Goal: Information Seeking & Learning: Compare options

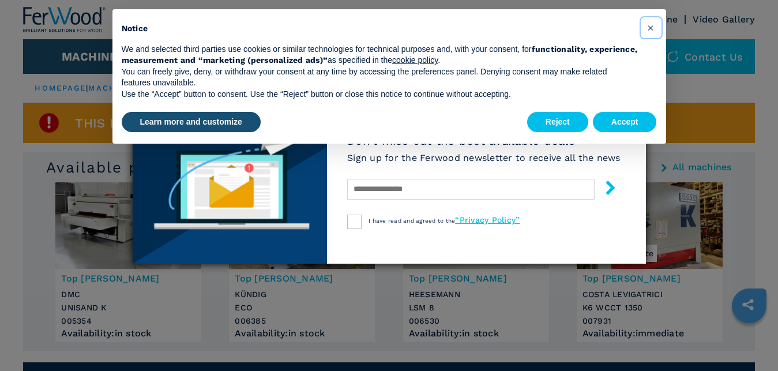
click at [652, 28] on span "×" at bounding box center [650, 28] width 7 height 14
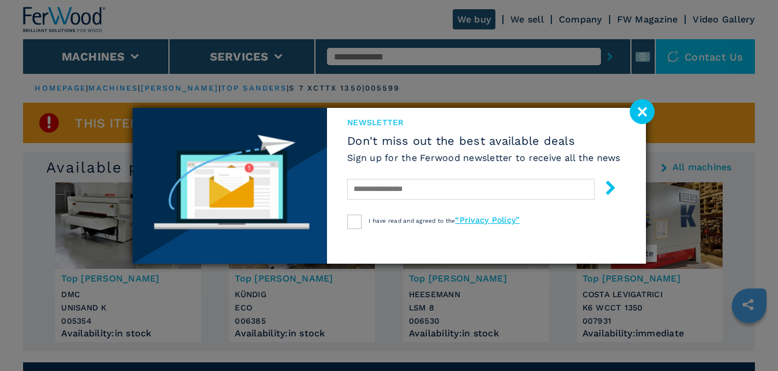
click at [643, 112] on image at bounding box center [642, 111] width 25 height 25
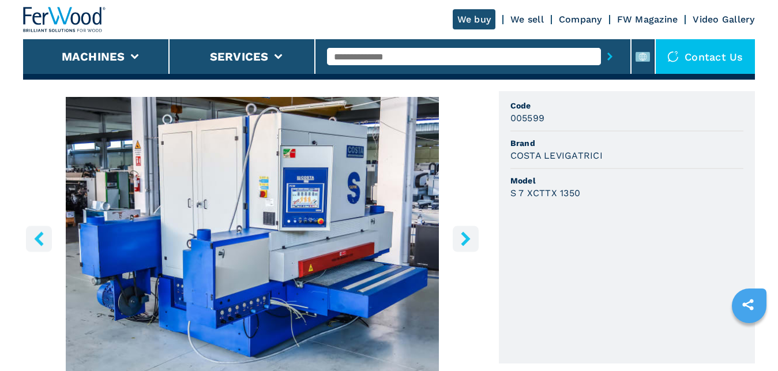
scroll to position [353, 0]
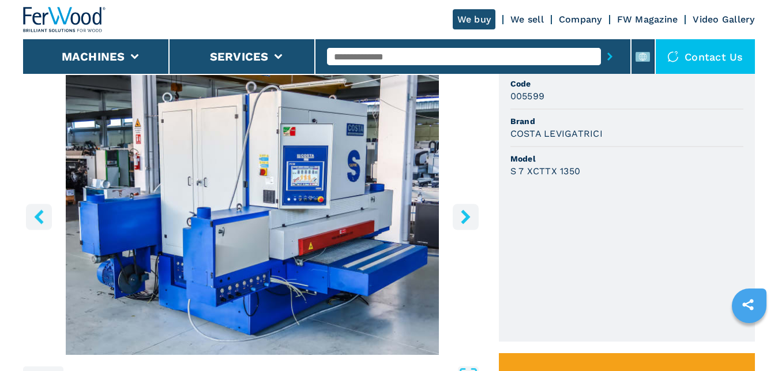
click at [464, 216] on icon "right-button" at bounding box center [465, 216] width 14 height 14
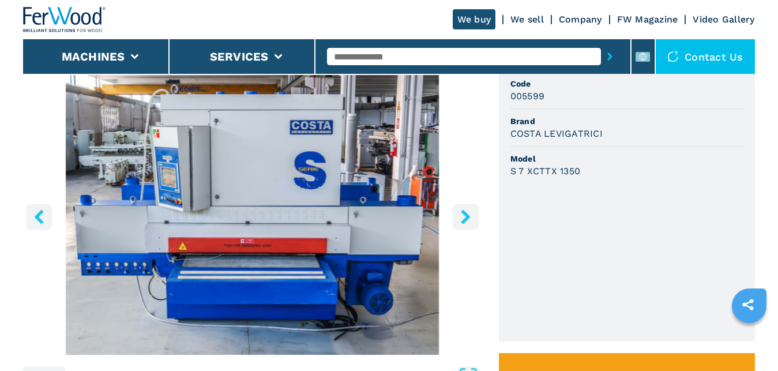
click at [464, 216] on icon "right-button" at bounding box center [465, 216] width 14 height 14
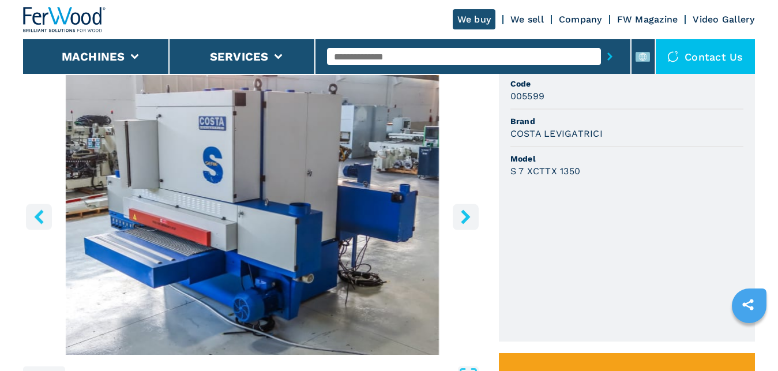
click at [464, 216] on icon "right-button" at bounding box center [465, 216] width 14 height 14
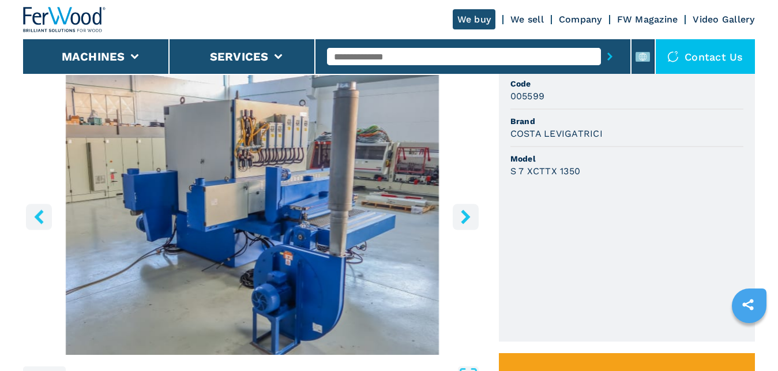
click at [464, 216] on icon "right-button" at bounding box center [465, 216] width 14 height 14
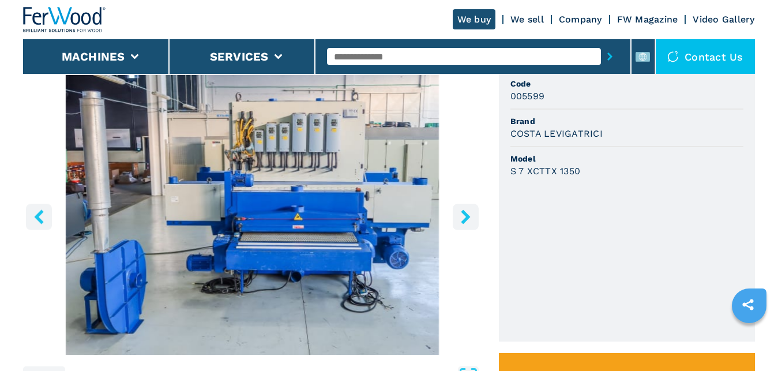
click at [469, 215] on icon "right-button" at bounding box center [465, 216] width 14 height 14
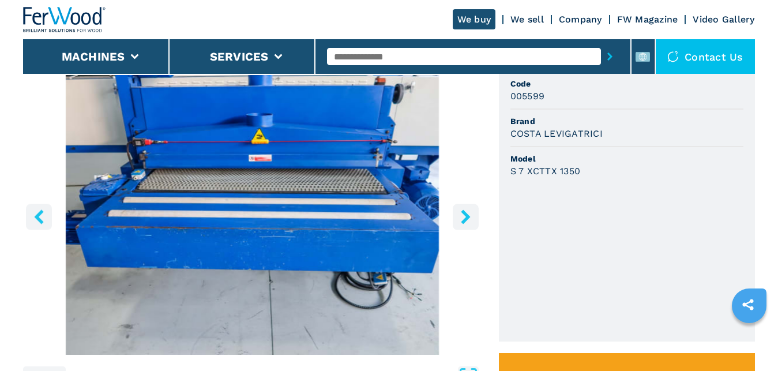
click at [468, 216] on icon "right-button" at bounding box center [465, 216] width 9 height 14
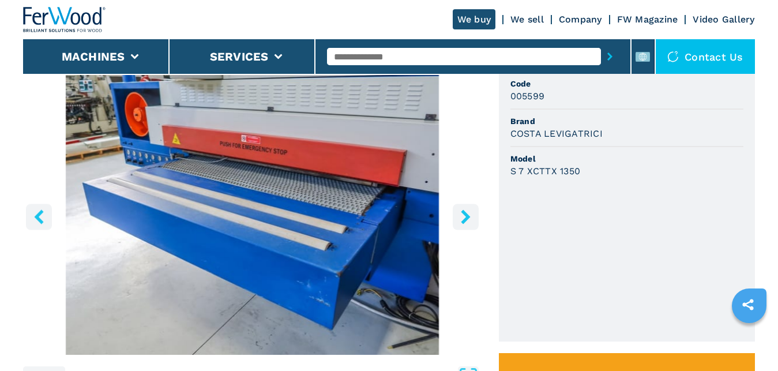
click at [468, 216] on icon "right-button" at bounding box center [465, 216] width 9 height 14
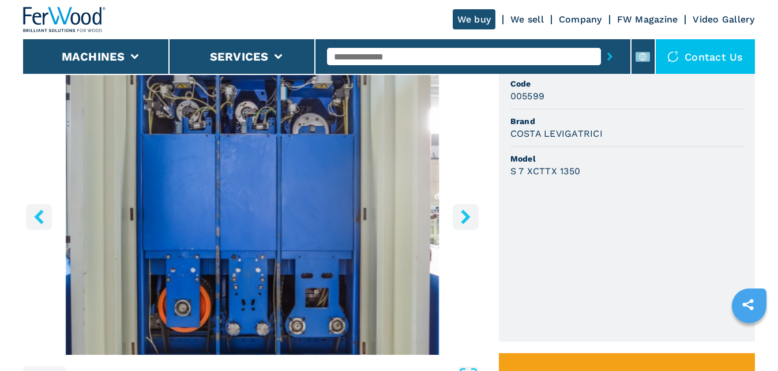
click at [468, 216] on icon "right-button" at bounding box center [465, 216] width 9 height 14
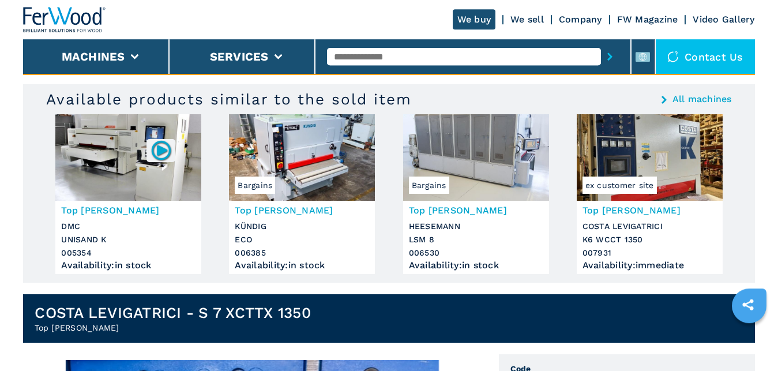
scroll to position [0, 0]
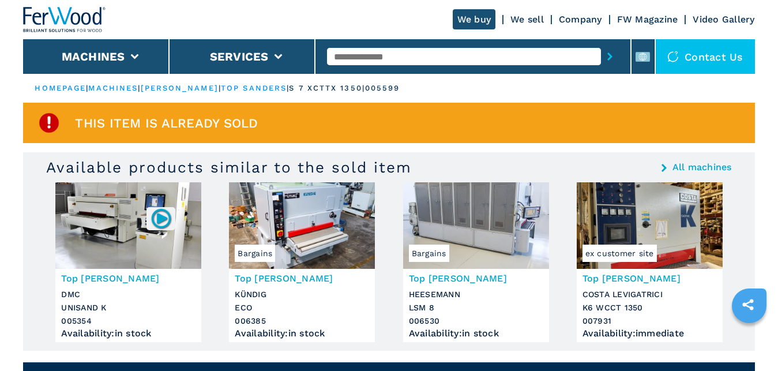
click at [108, 235] on img at bounding box center [128, 225] width 146 height 87
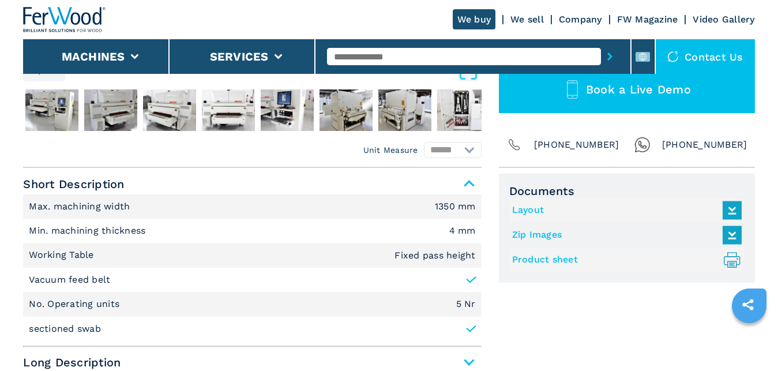
scroll to position [235, 0]
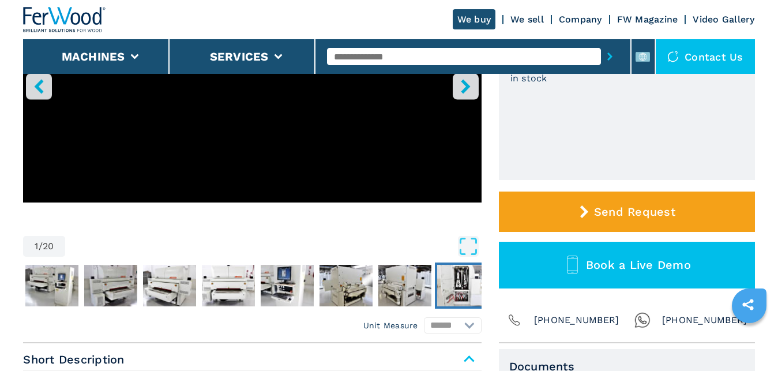
click at [465, 280] on img "Go to Slide 9" at bounding box center [463, 286] width 53 height 42
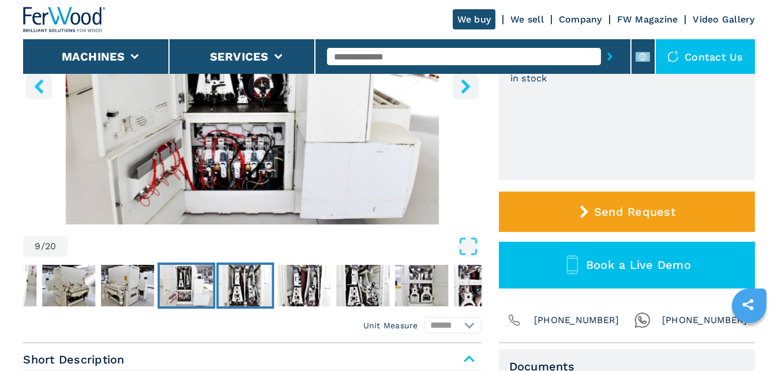
click at [254, 284] on img "Go to Slide 10" at bounding box center [245, 286] width 53 height 42
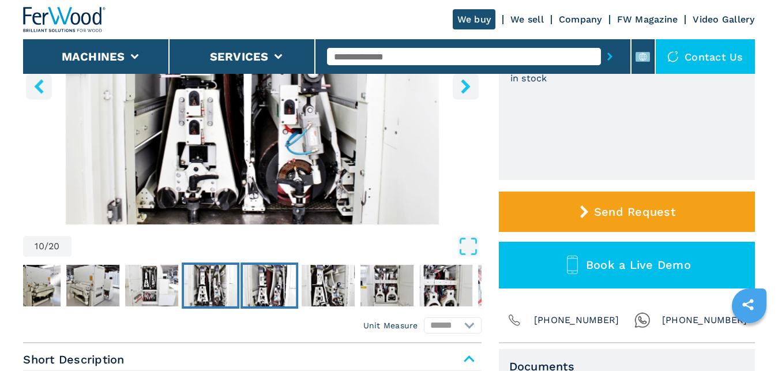
click at [281, 284] on img "Go to Slide 11" at bounding box center [269, 286] width 53 height 42
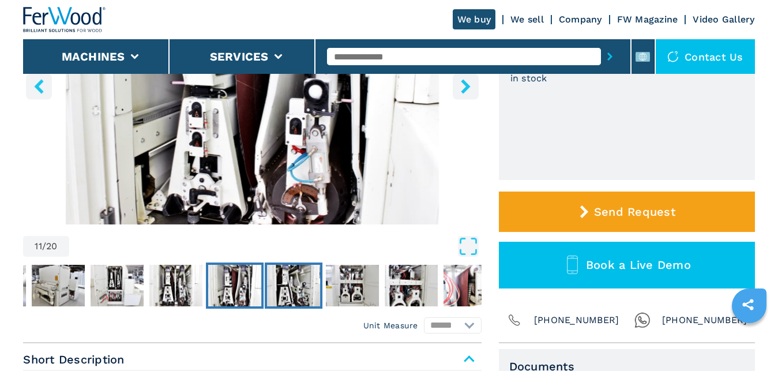
click at [306, 287] on img "Go to Slide 12" at bounding box center [294, 286] width 53 height 42
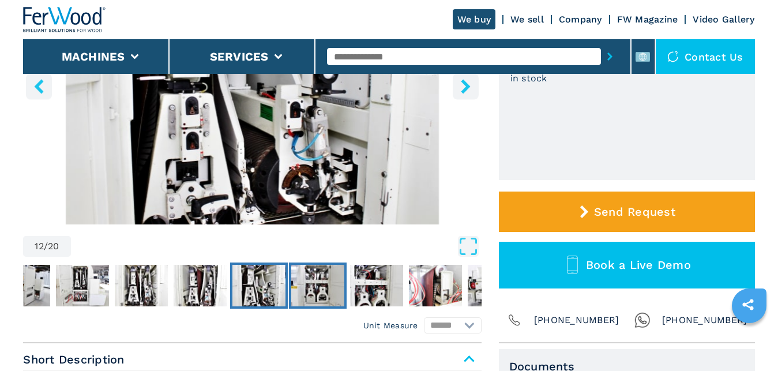
click at [343, 287] on img "Go to Slide 13" at bounding box center [317, 286] width 53 height 42
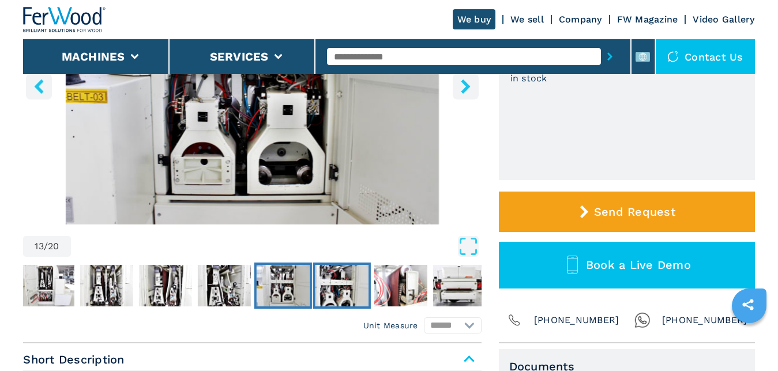
click at [345, 287] on img "Go to Slide 14" at bounding box center [341, 286] width 53 height 42
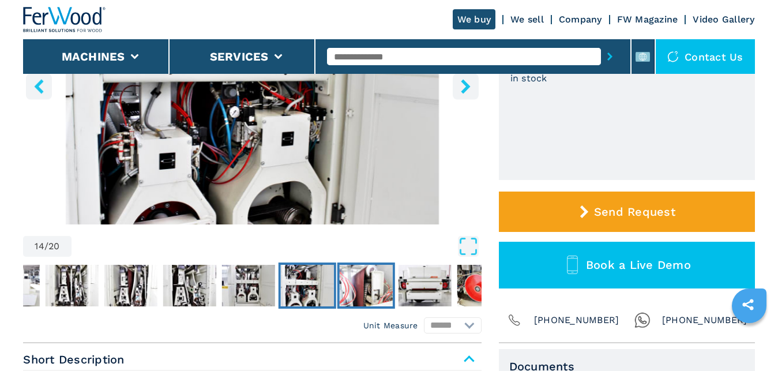
click at [345, 287] on img "Go to Slide 15" at bounding box center [366, 286] width 53 height 42
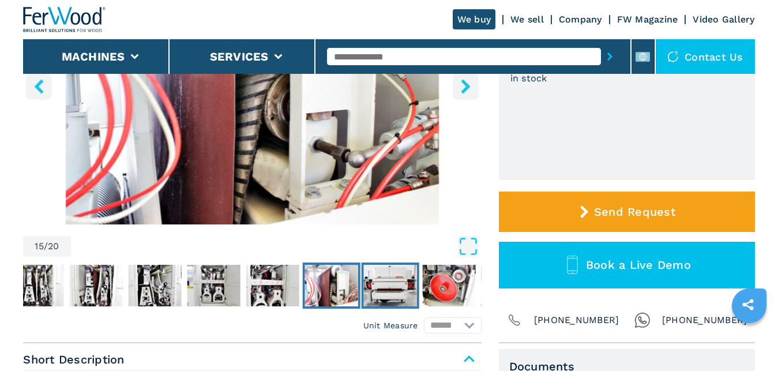
click at [388, 287] on img "Go to Slide 16" at bounding box center [390, 286] width 53 height 42
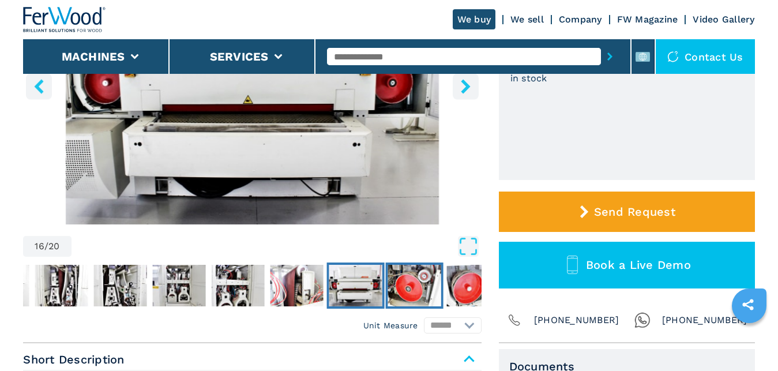
click at [408, 285] on img "Go to Slide 17" at bounding box center [414, 286] width 53 height 42
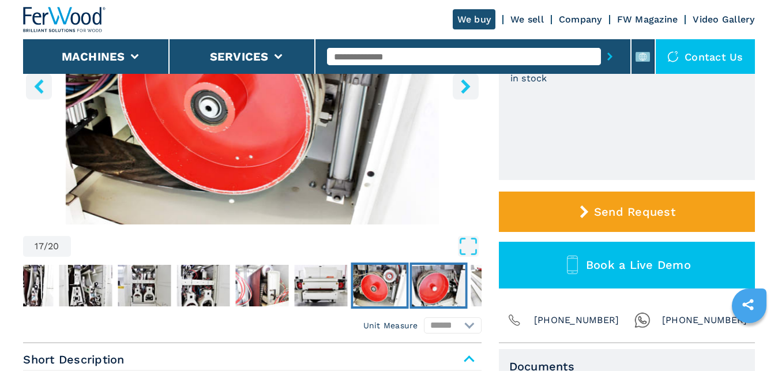
click at [456, 276] on img "Go to Slide 18" at bounding box center [438, 286] width 53 height 42
